Goal: Task Accomplishment & Management: Use online tool/utility

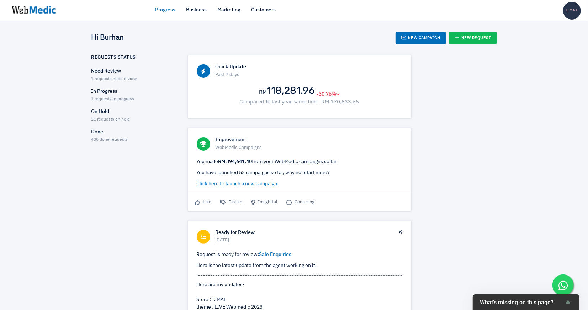
click at [132, 75] on div "Need Review 1 requests need review" at bounding box center [133, 75] width 84 height 15
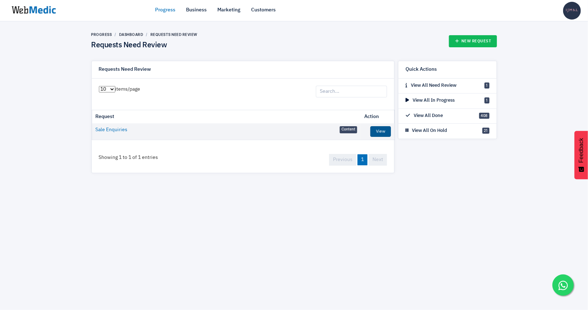
click at [382, 129] on link "View" at bounding box center [380, 131] width 21 height 11
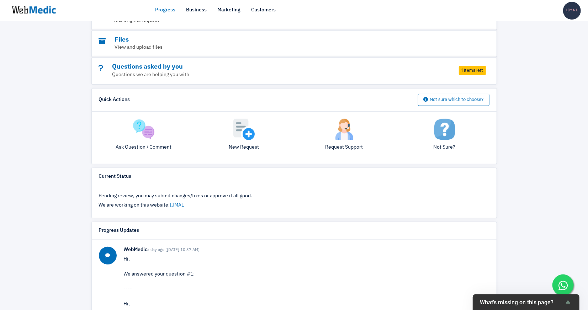
scroll to position [53, 0]
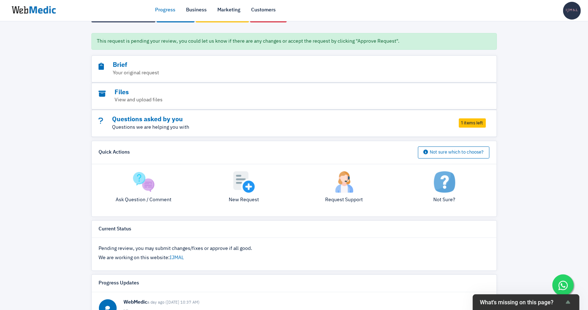
click at [445, 126] on p "Questions we are helping you with" at bounding box center [274, 127] width 351 height 7
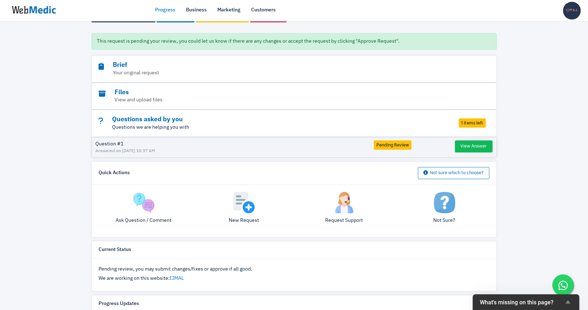
scroll to position [75, 0]
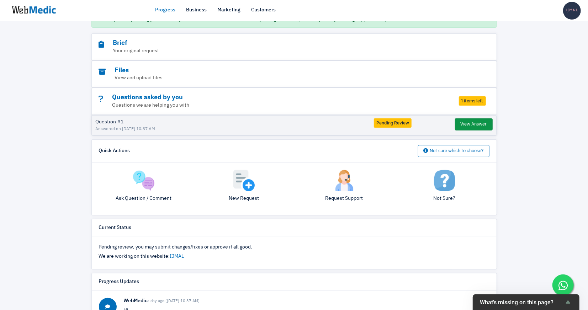
click at [466, 123] on button "View Answer" at bounding box center [474, 124] width 38 height 12
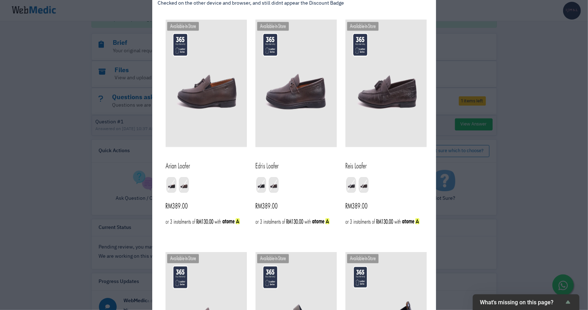
scroll to position [435, 0]
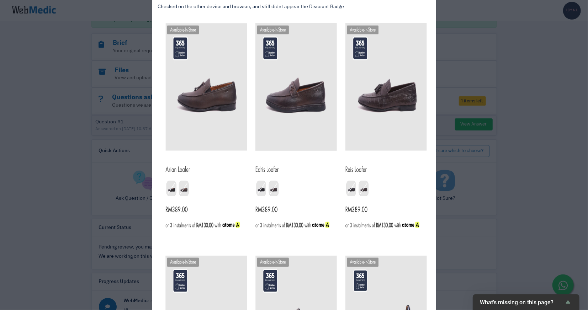
click at [100, 215] on div "View Answer Question: a day ago (28/8/2025 10:35 AM) I set the Off Badge for th…" at bounding box center [294, 155] width 588 height 310
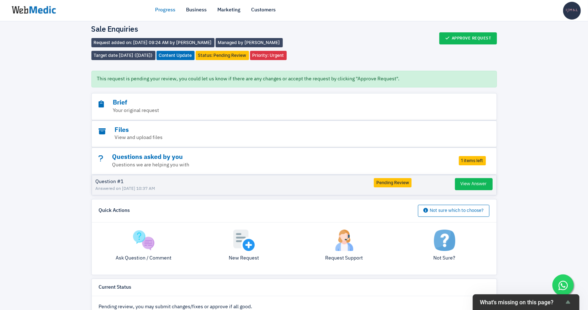
scroll to position [0, 0]
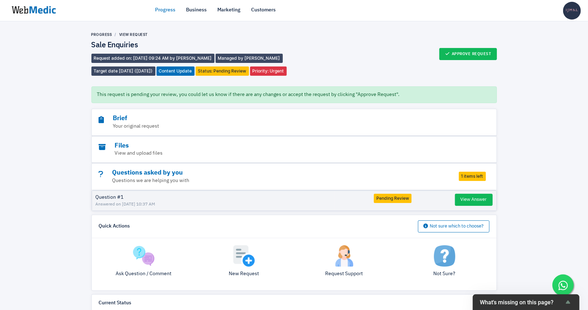
click at [168, 12] on link "Progress" at bounding box center [165, 9] width 20 height 7
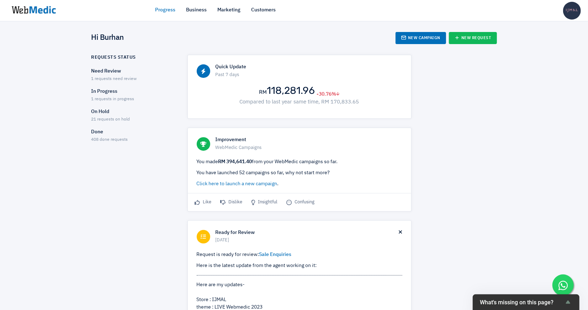
click at [105, 101] on span "1 requests in progress" at bounding box center [112, 99] width 43 height 4
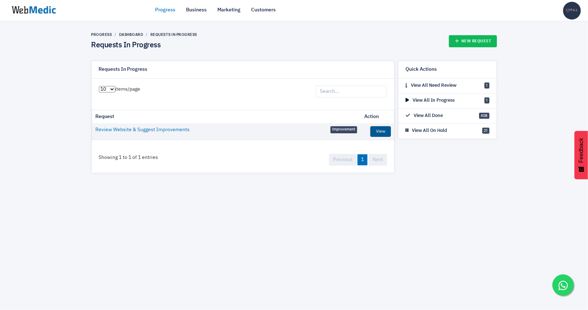
click at [381, 134] on link "View" at bounding box center [380, 131] width 21 height 11
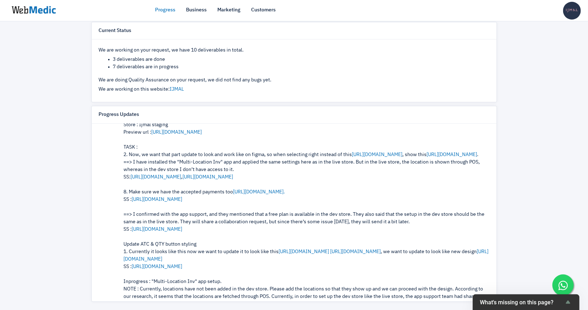
scroll to position [79, 0]
click at [182, 231] on link "https://prnt.sc/VFWS_0WDr3sv" at bounding box center [157, 228] width 51 height 5
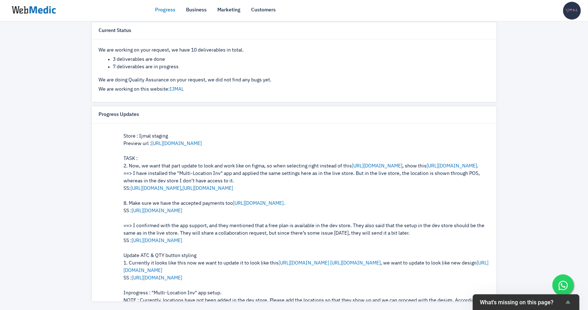
scroll to position [60, 0]
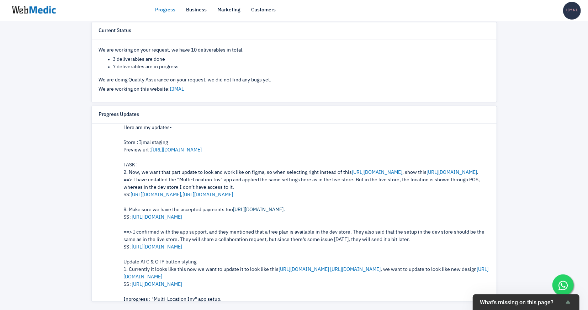
click at [281, 212] on link "https://prnt.sc/B8w-jBIQsPkI." at bounding box center [259, 209] width 52 height 5
click at [181, 220] on link "https://prnt.sc/To4-pBHtbdJP" at bounding box center [157, 217] width 51 height 5
click at [371, 170] on link "https://prnt.sc/Dn-CvDXivvqw" at bounding box center [377, 172] width 51 height 5
click at [427, 174] on link "https://prnt.sc/JUHMAlt1tmpx" at bounding box center [452, 172] width 51 height 5
click at [233, 197] on link "https://prnt.sc/ziy8EVRD3IKw" at bounding box center [208, 194] width 51 height 5
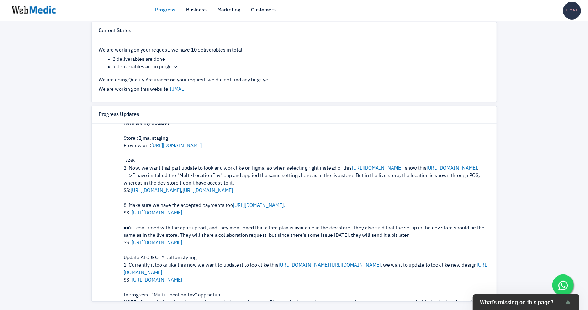
scroll to position [72, 0]
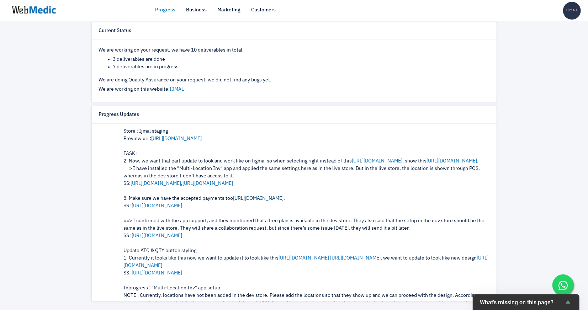
click at [275, 201] on link "https://prnt.sc/B8w-jBIQsPkI." at bounding box center [259, 198] width 52 height 5
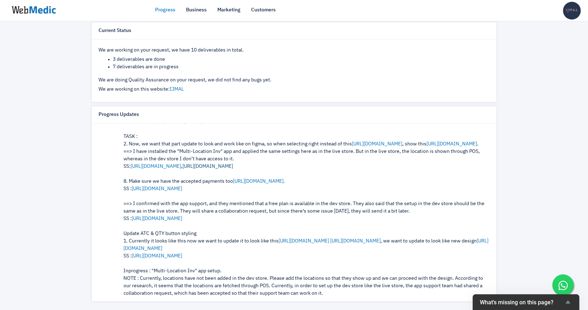
scroll to position [92, 0]
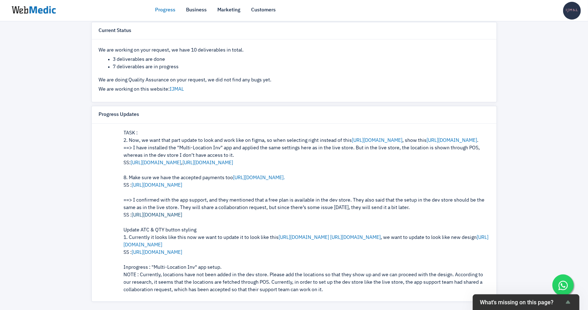
click at [182, 218] on link "https://prnt.sc/VFWS_0WDr3sv" at bounding box center [157, 215] width 51 height 5
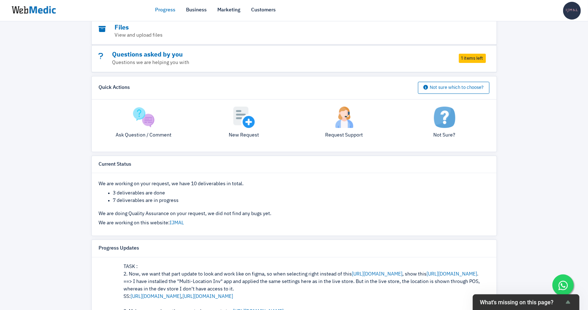
scroll to position [0, 0]
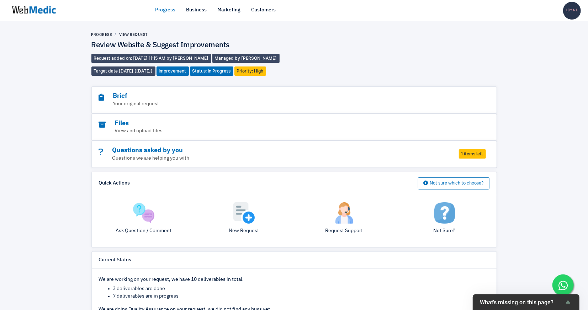
click at [151, 228] on p "Ask Question / Comment" at bounding box center [144, 230] width 90 height 7
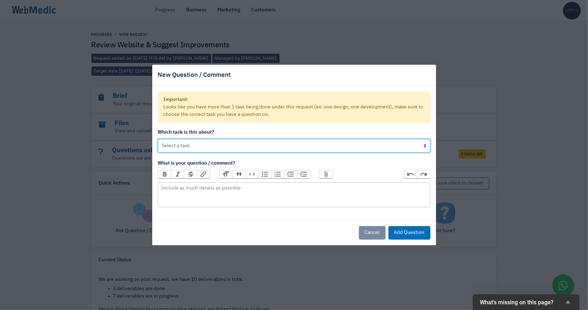
click at [229, 147] on select "Review Website & Suggest Improvements Develop New Side Cart & Cart Page Develop…" at bounding box center [294, 146] width 273 height 14
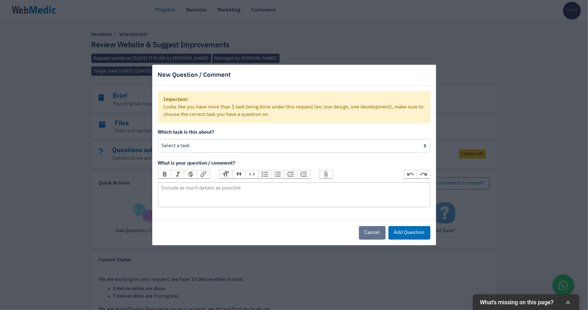
click at [373, 232] on button "Cancel" at bounding box center [372, 233] width 27 height 14
